Goal: Check status: Check status

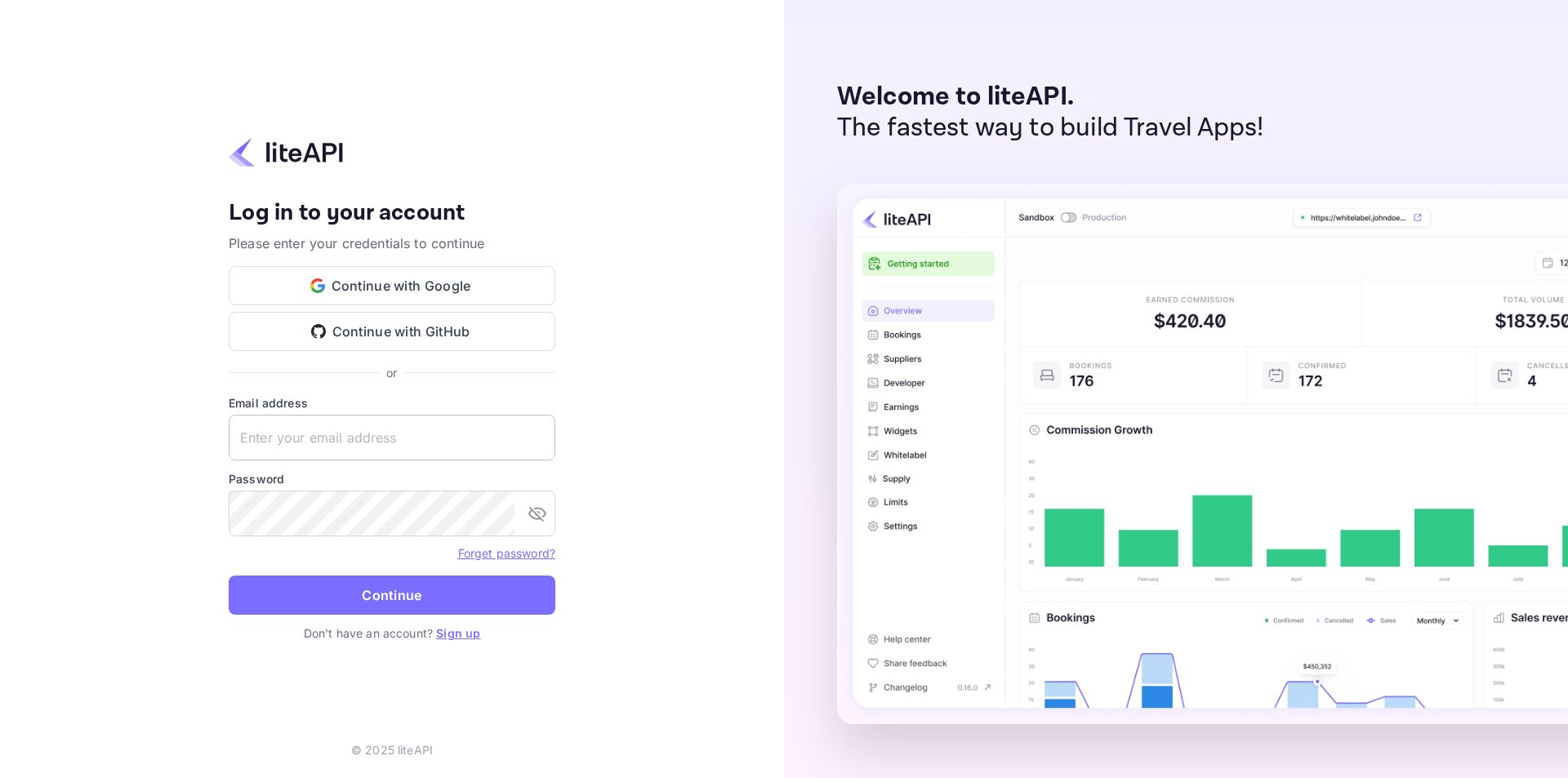
click at [298, 434] on input "text" at bounding box center [392, 437] width 327 height 46
type input "[PERSON_NAME][EMAIL_ADDRESS][DOMAIN_NAME]"
click at [229, 575] on button "Continue" at bounding box center [392, 594] width 327 height 39
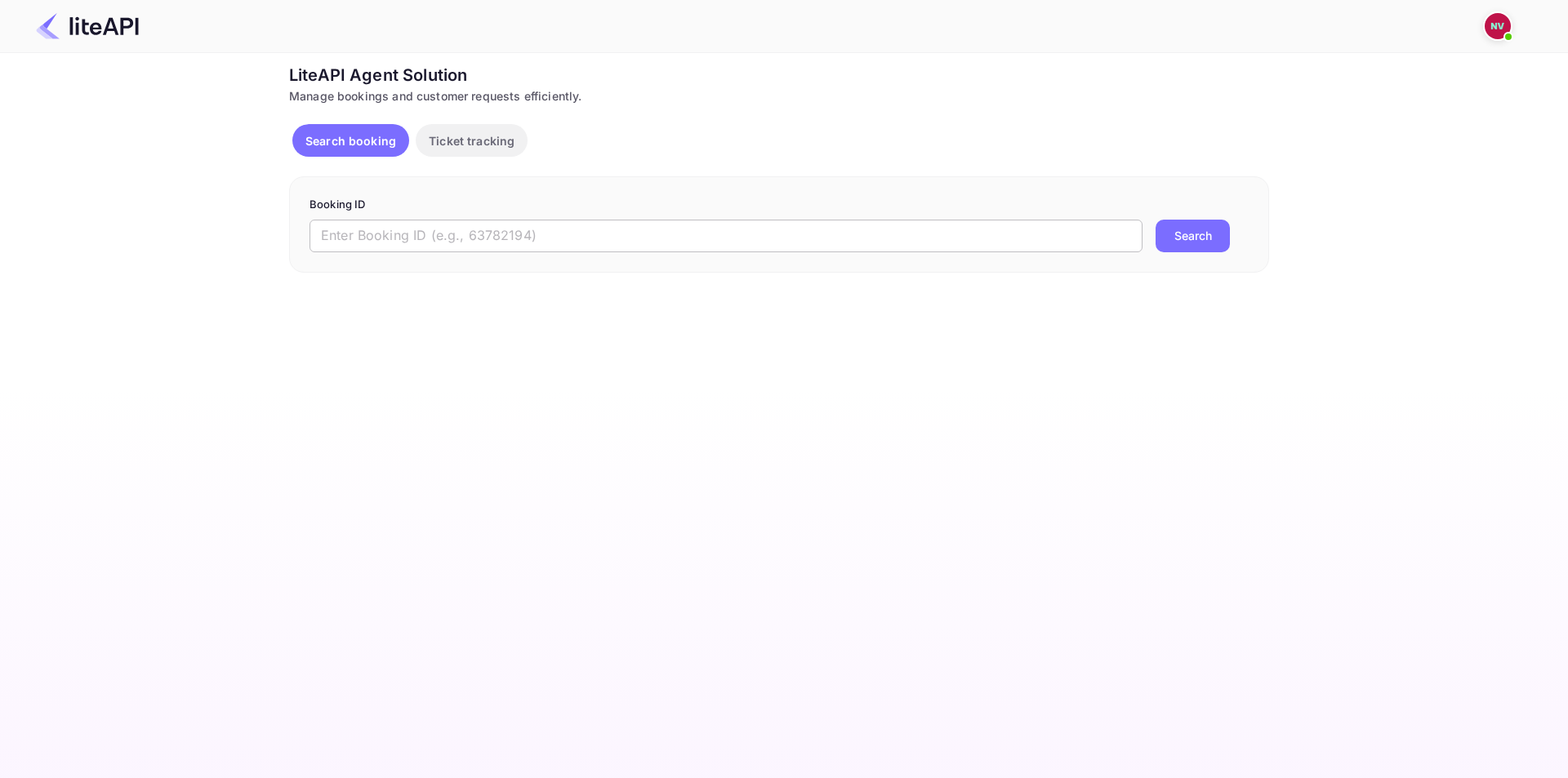
click at [584, 238] on input "text" at bounding box center [726, 236] width 833 height 33
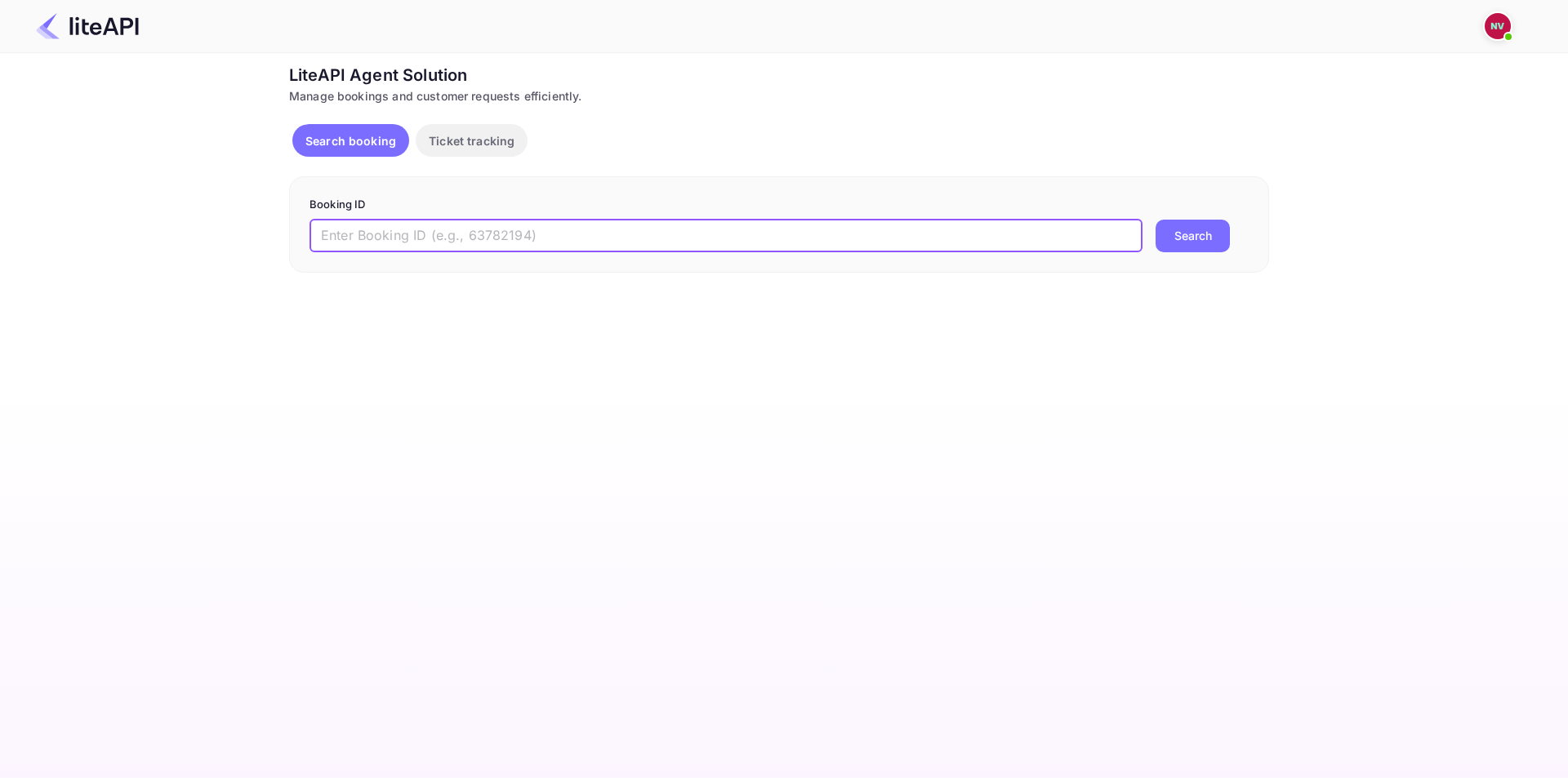
paste input "8813014"
click at [1156, 220] on button "Search" at bounding box center [1192, 236] width 74 height 33
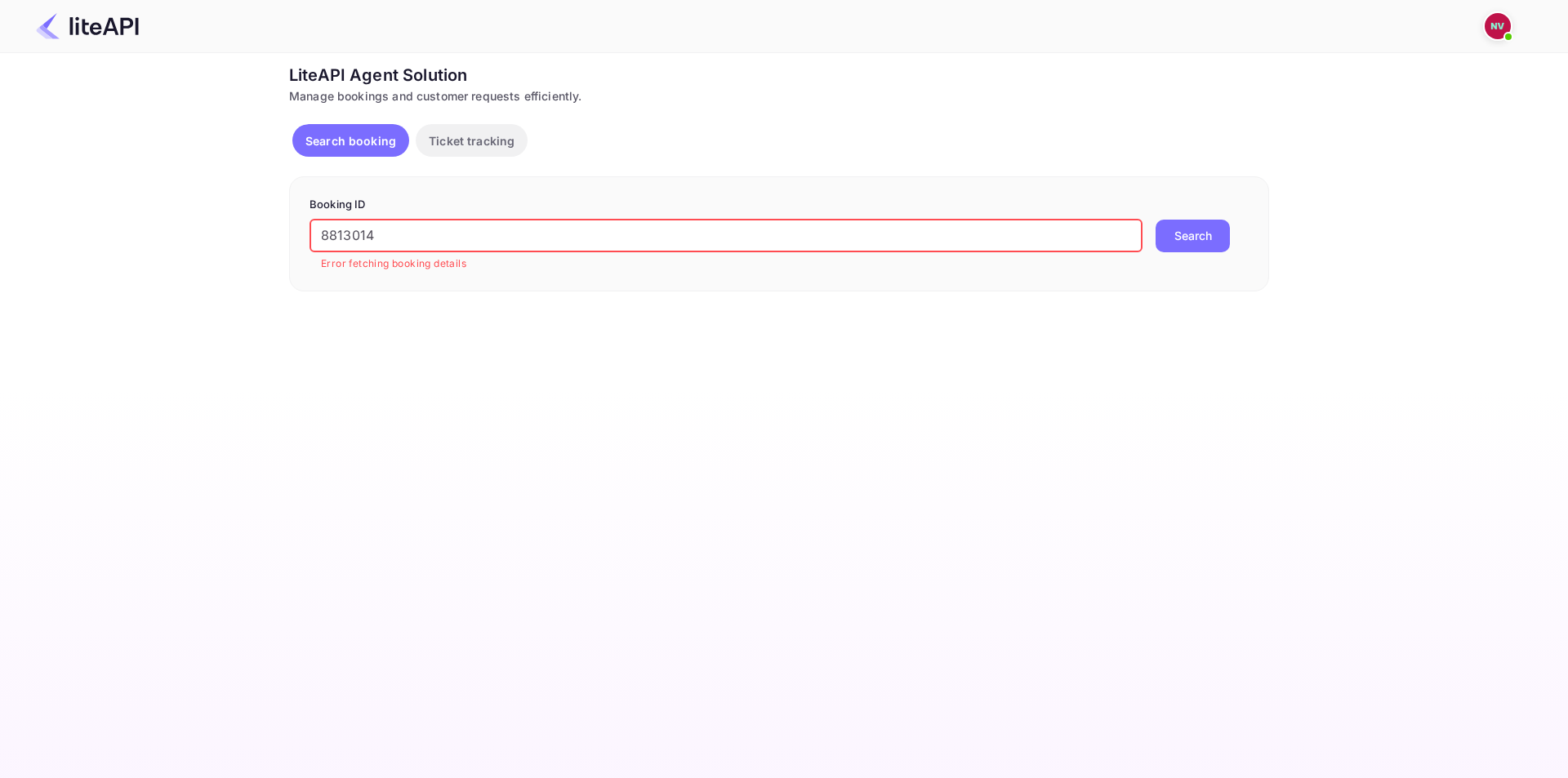
click at [553, 313] on main "Ticket Affiliate URL https://www.nuitee.com/ Business partner name Nuitee Trave…" at bounding box center [784, 415] width 1568 height 725
click at [494, 222] on input "8813014" at bounding box center [726, 236] width 833 height 33
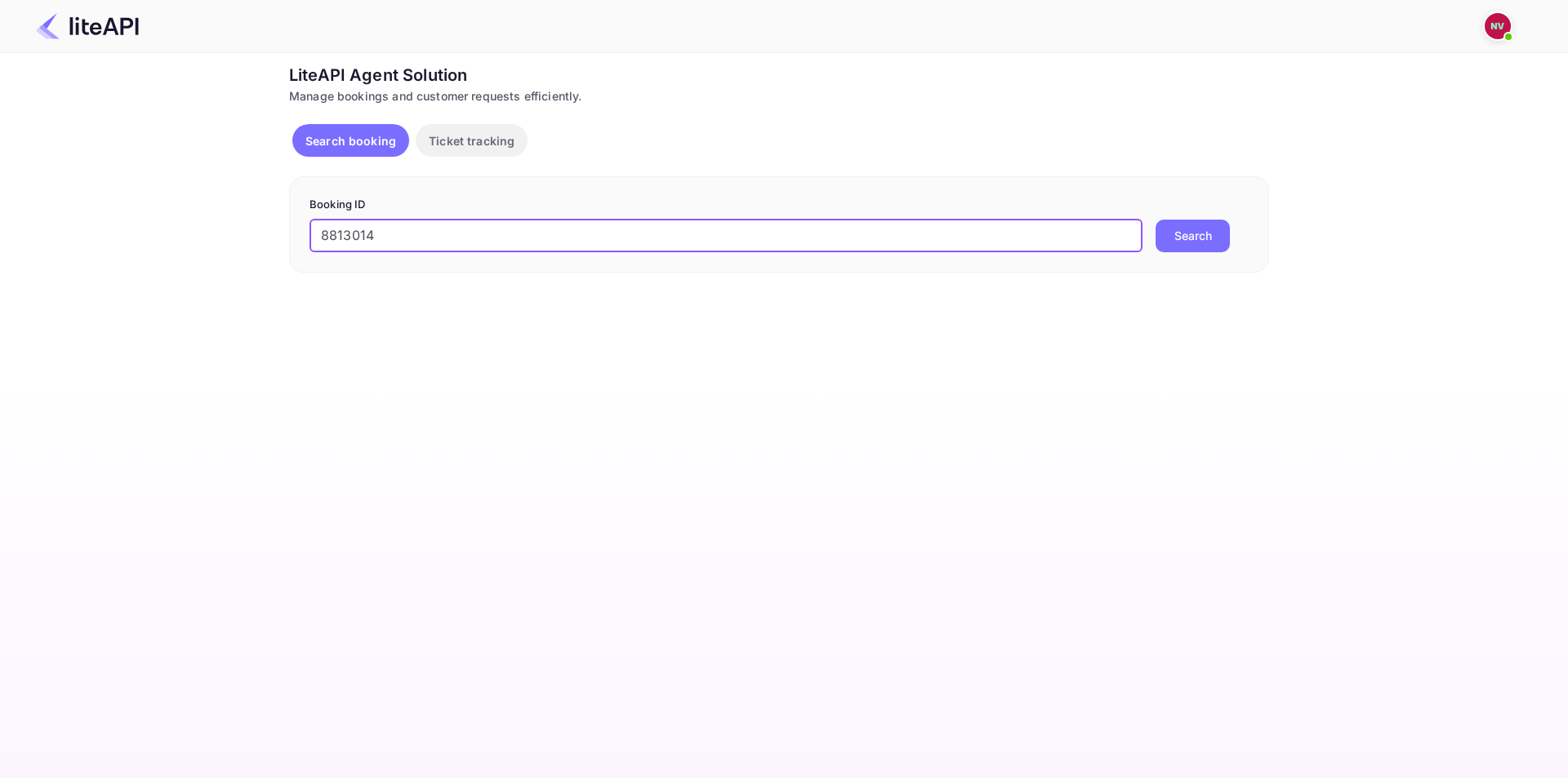
click at [587, 229] on input "8813014" at bounding box center [726, 236] width 833 height 33
paste input "3"
type input "8813013"
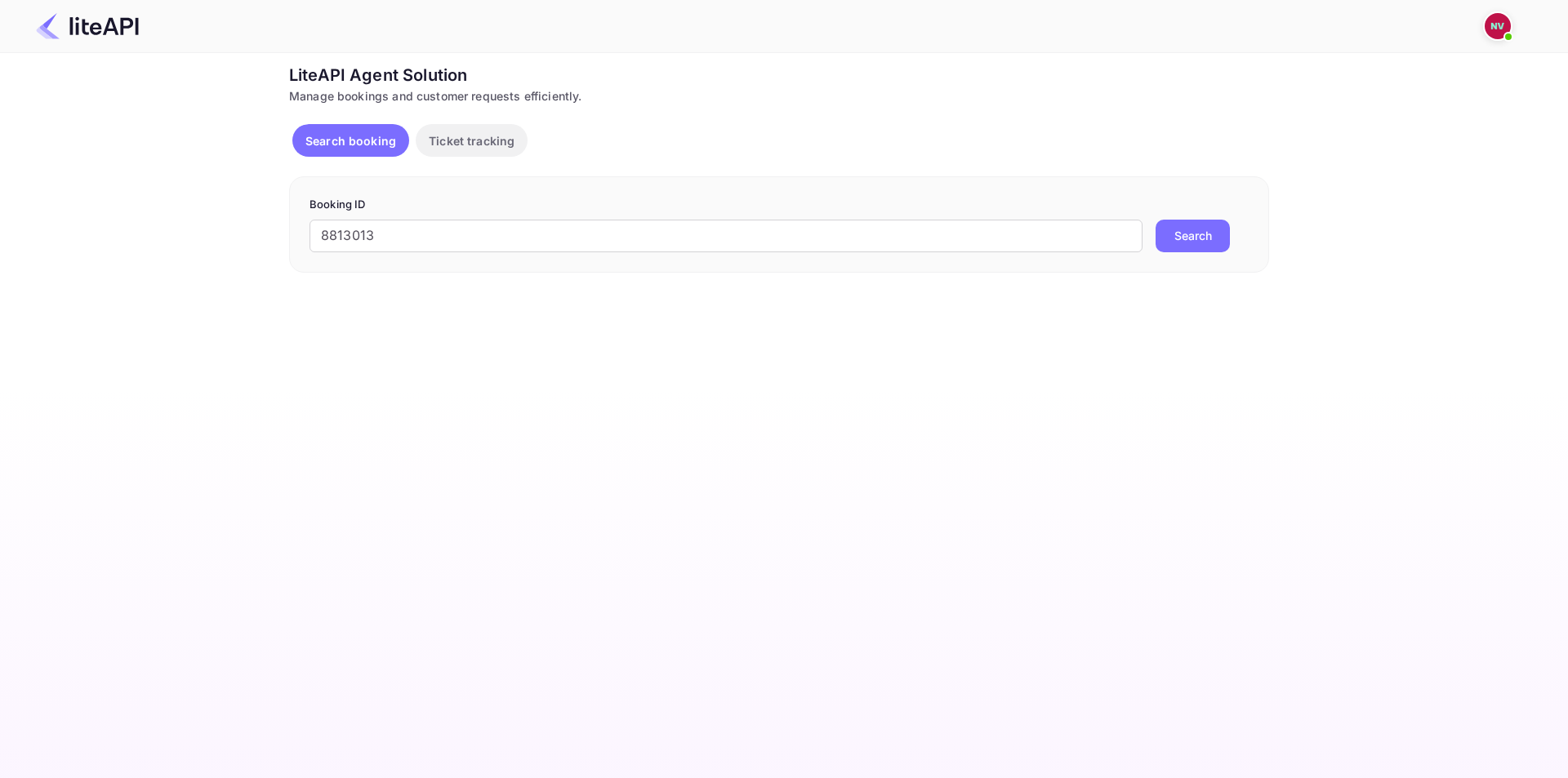
click at [1188, 236] on button "Search" at bounding box center [1192, 236] width 74 height 33
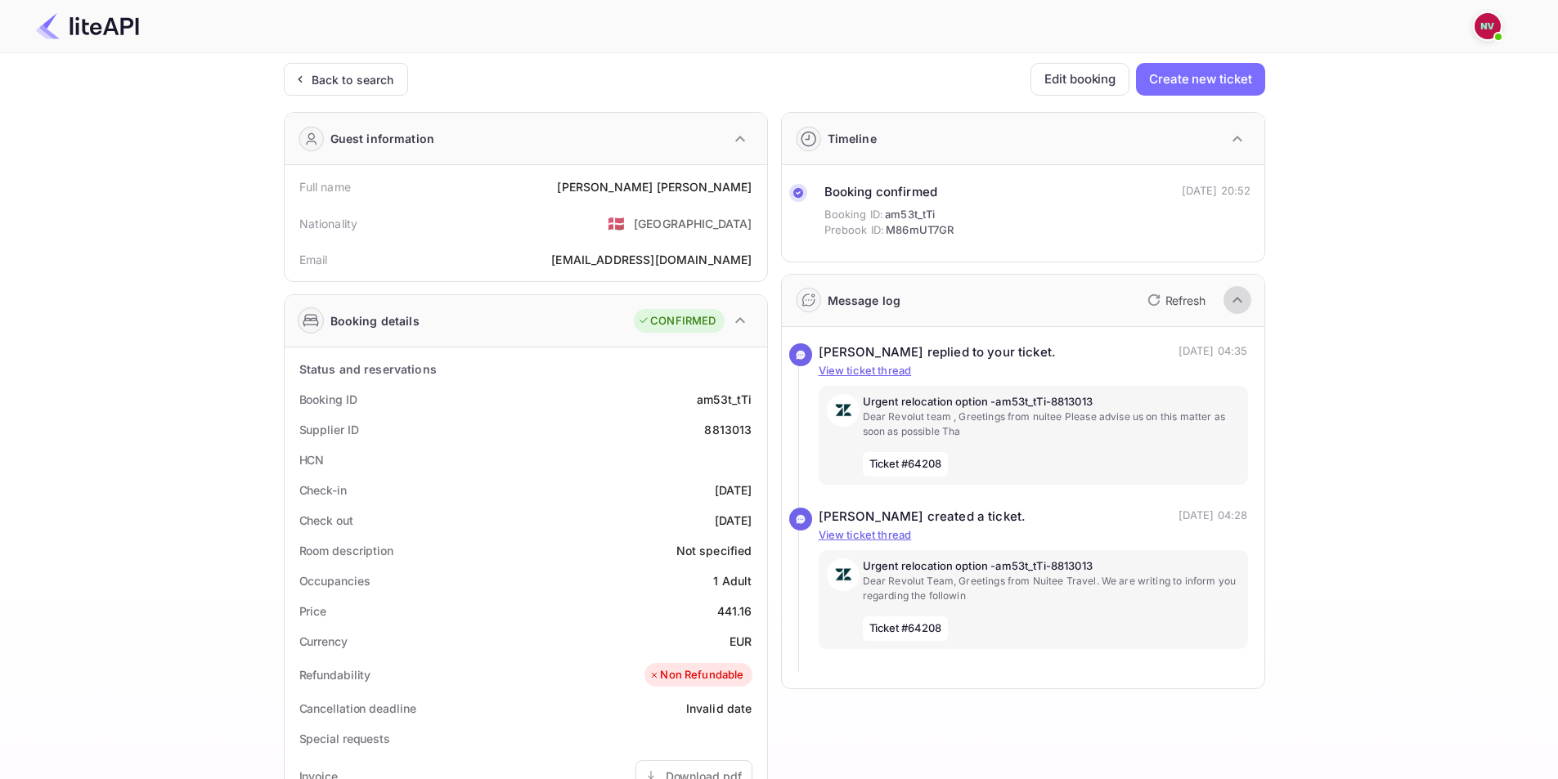
click at [1235, 303] on icon "button" at bounding box center [1237, 300] width 20 height 20
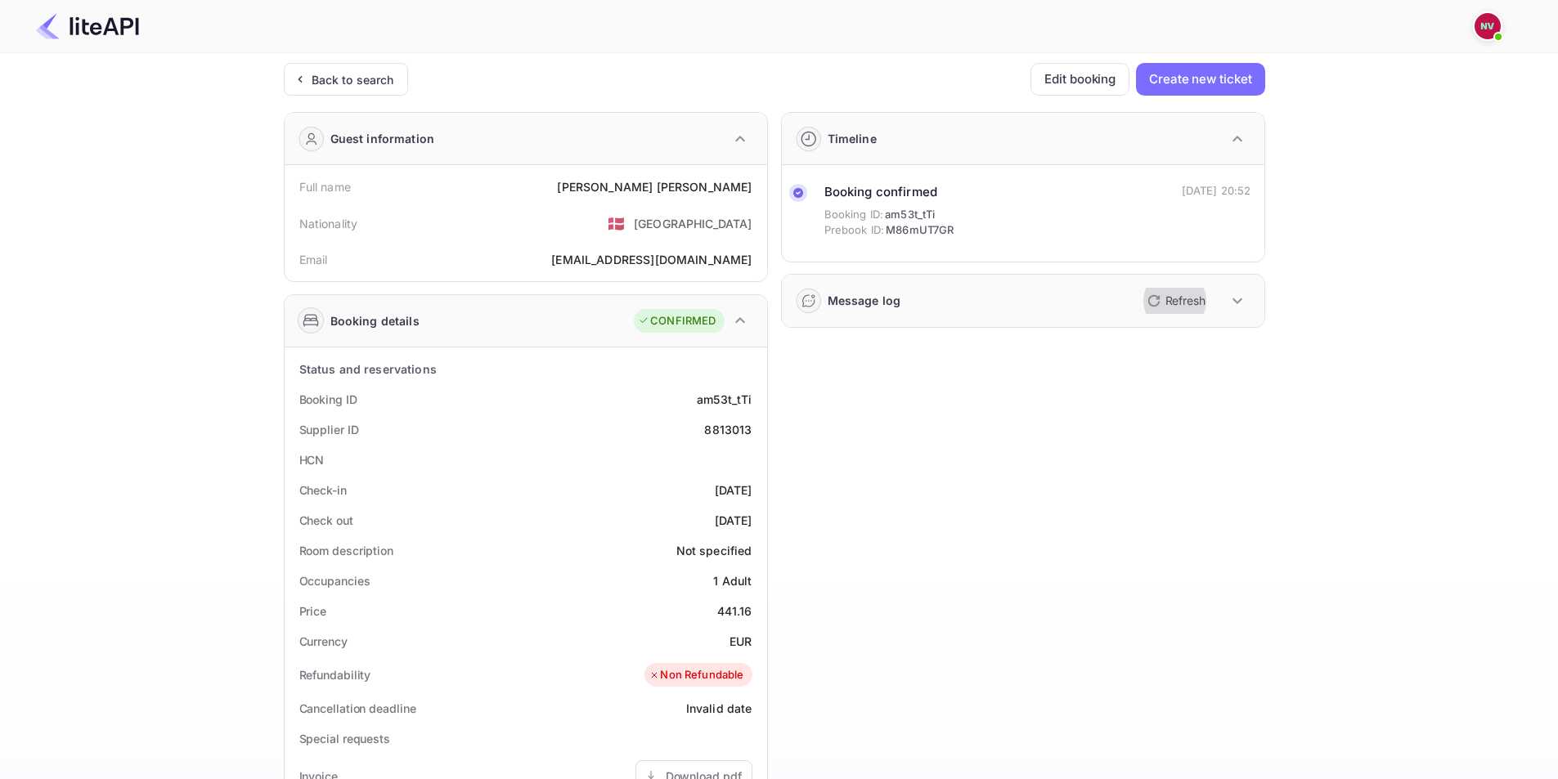
click at [1180, 302] on p "Refresh" at bounding box center [1185, 300] width 40 height 17
click at [1235, 302] on icon "button" at bounding box center [1237, 301] width 10 height 6
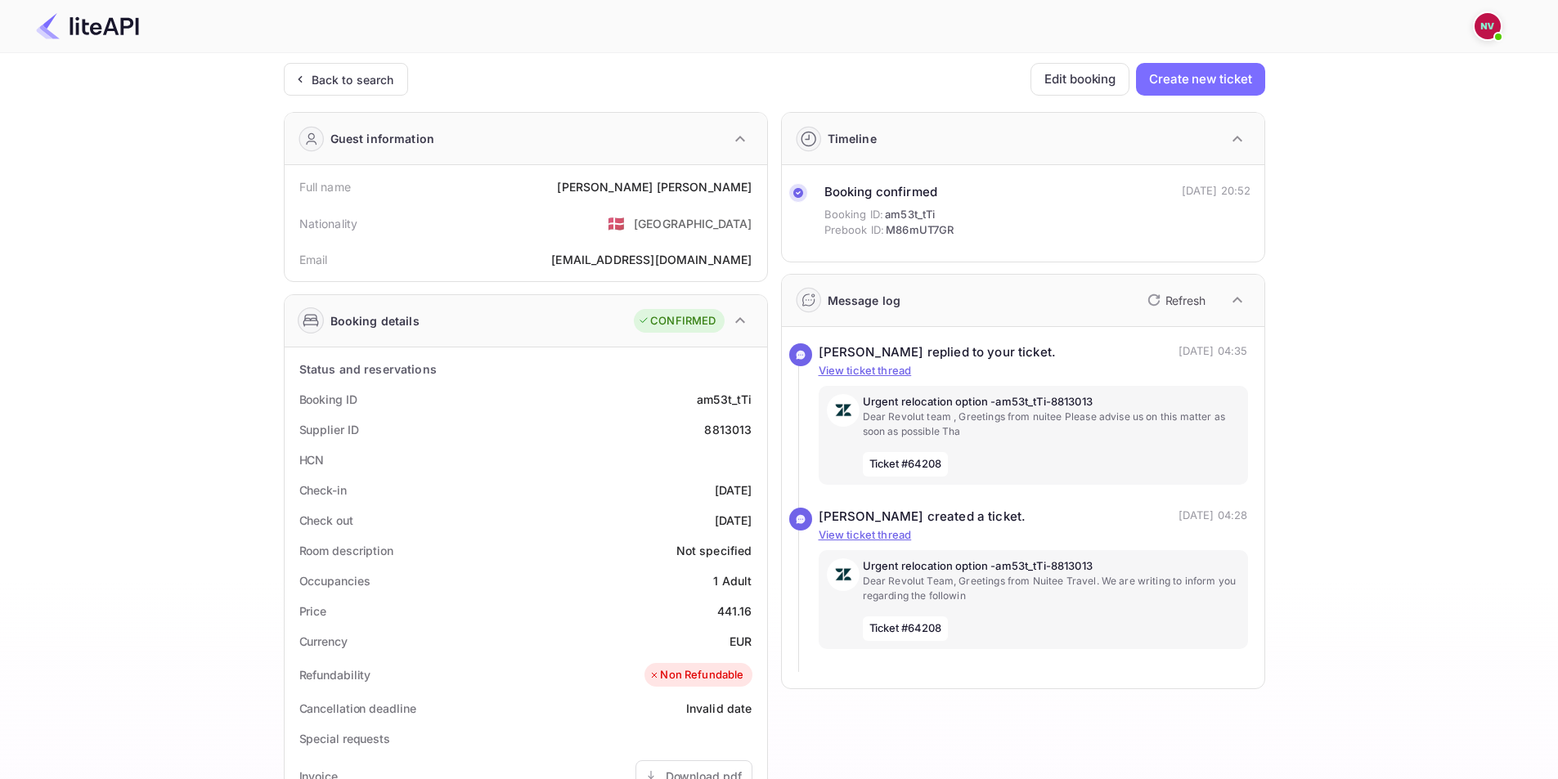
click at [1178, 303] on p "Refresh" at bounding box center [1185, 300] width 40 height 17
click at [155, 330] on div "Ticket Affiliate URL https://www.nuitee.com/ Business partner name Nuitee Trave…" at bounding box center [774, 616] width 1509 height 1107
click at [150, 331] on div "Ticket Affiliate URL https://www.nuitee.com/ Business partner name Nuitee Trave…" at bounding box center [774, 616] width 1509 height 1107
